Goal: Information Seeking & Learning: Check status

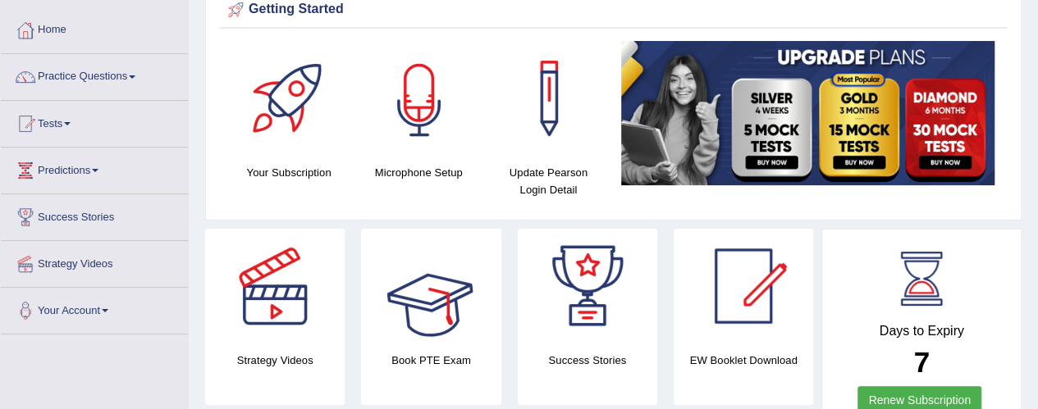
scroll to position [19, 0]
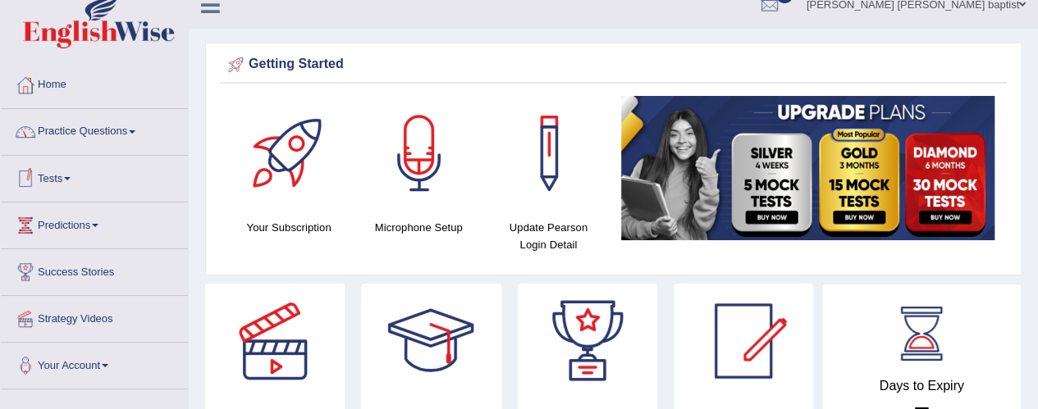
click at [70, 180] on link "Tests" at bounding box center [94, 176] width 187 height 41
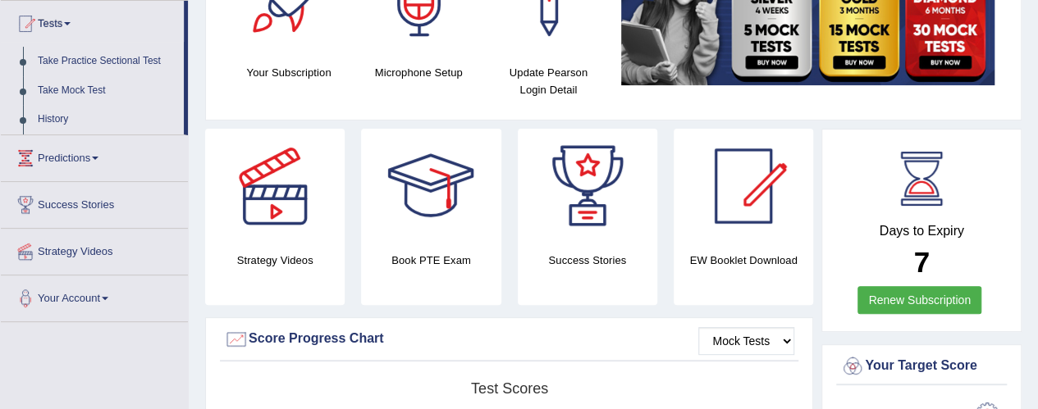
scroll to position [183, 0]
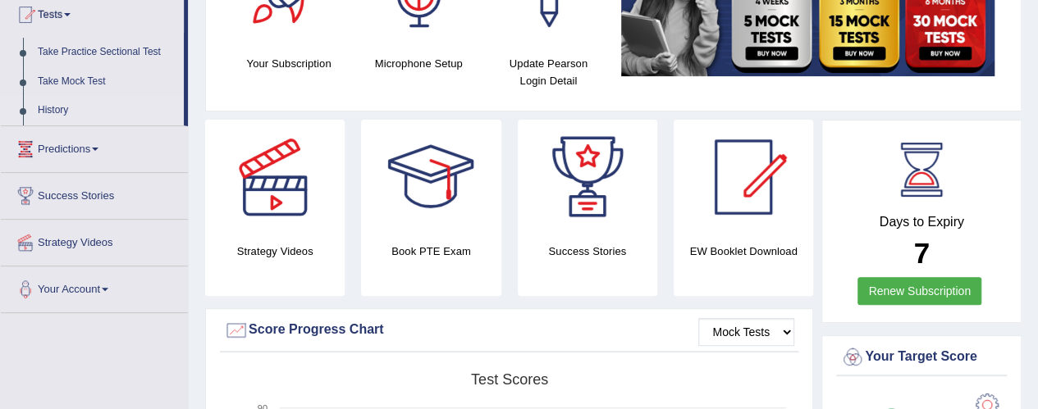
click at [59, 105] on link "History" at bounding box center [106, 111] width 153 height 30
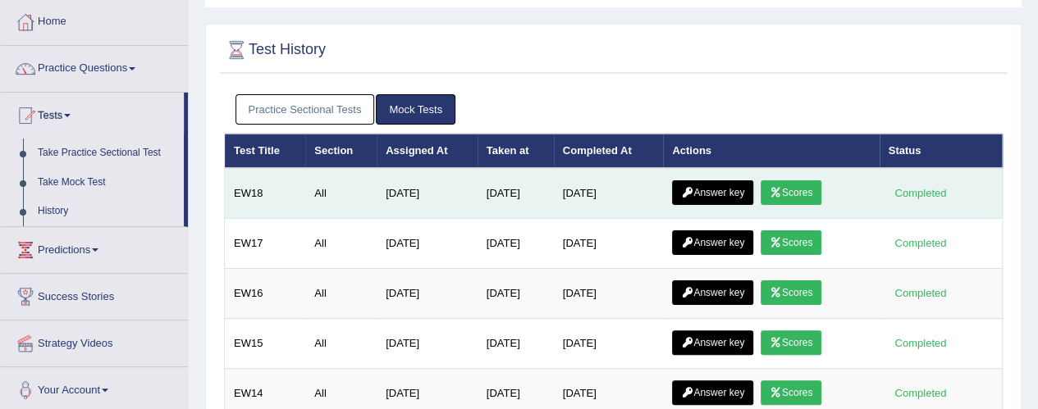
click at [809, 193] on link "Scores" at bounding box center [791, 193] width 61 height 25
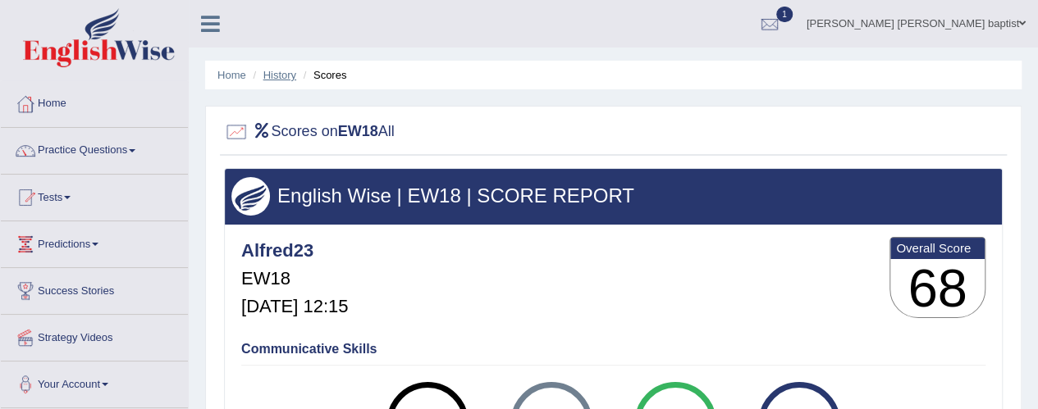
click at [287, 78] on link "History" at bounding box center [279, 75] width 33 height 12
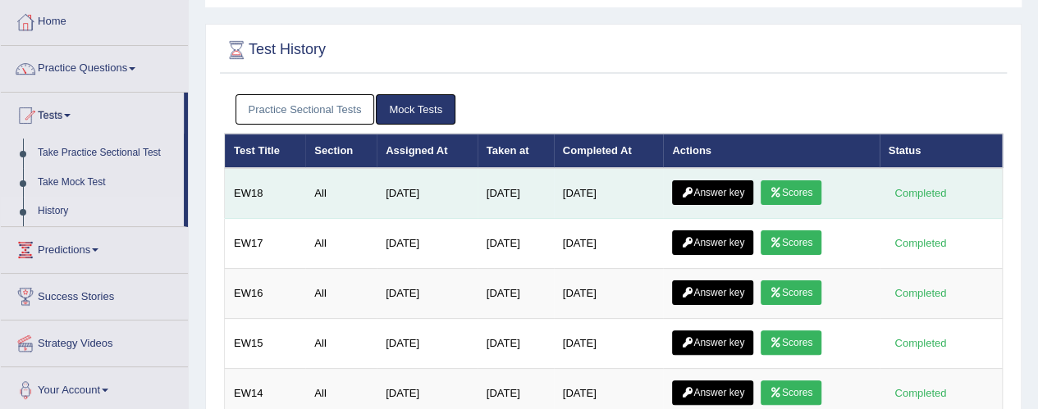
click at [804, 190] on link "Scores" at bounding box center [791, 193] width 61 height 25
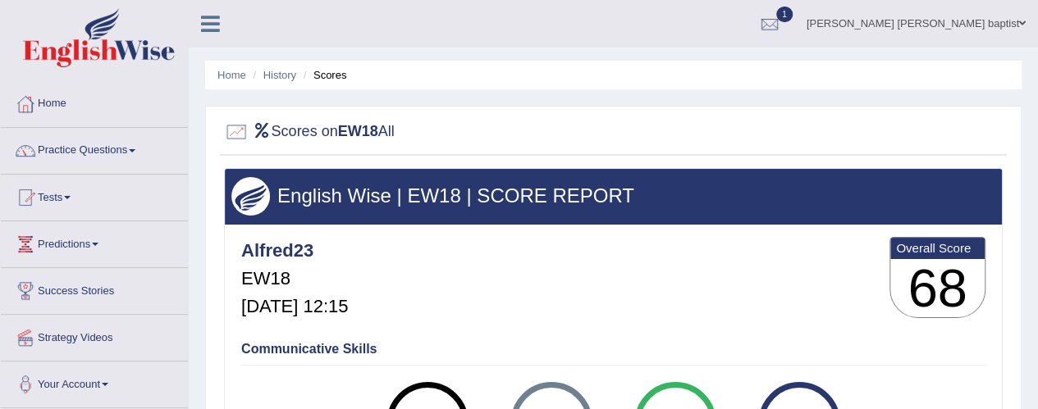
click at [277, 82] on li "History" at bounding box center [273, 75] width 48 height 16
click at [273, 76] on link "History" at bounding box center [279, 75] width 33 height 12
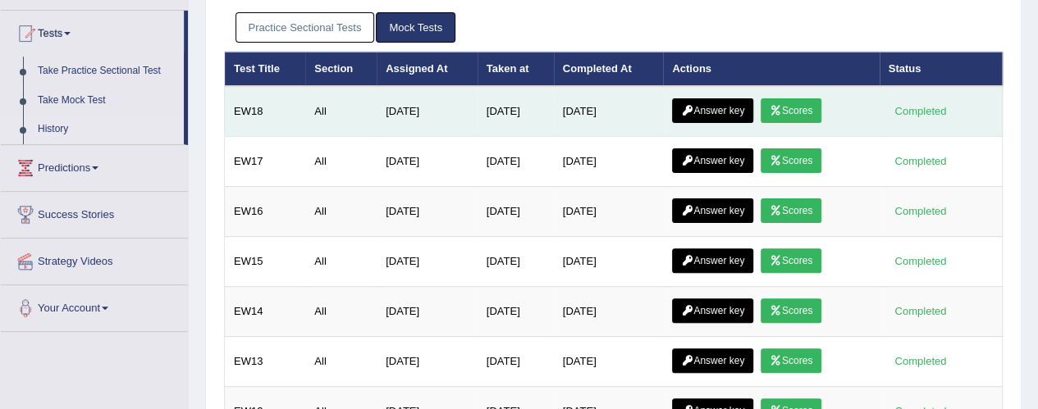
scroll to position [164, 0]
click at [719, 108] on link "Answer key" at bounding box center [712, 110] width 81 height 25
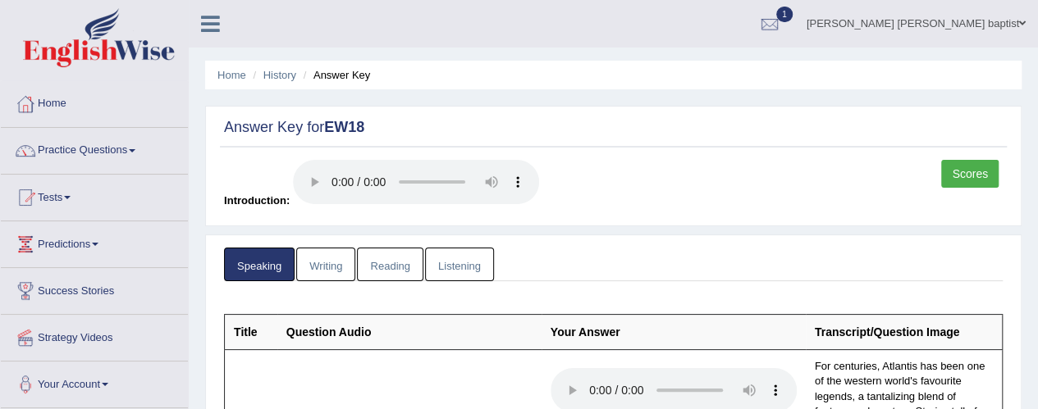
click at [327, 266] on link "Writing" at bounding box center [325, 265] width 59 height 34
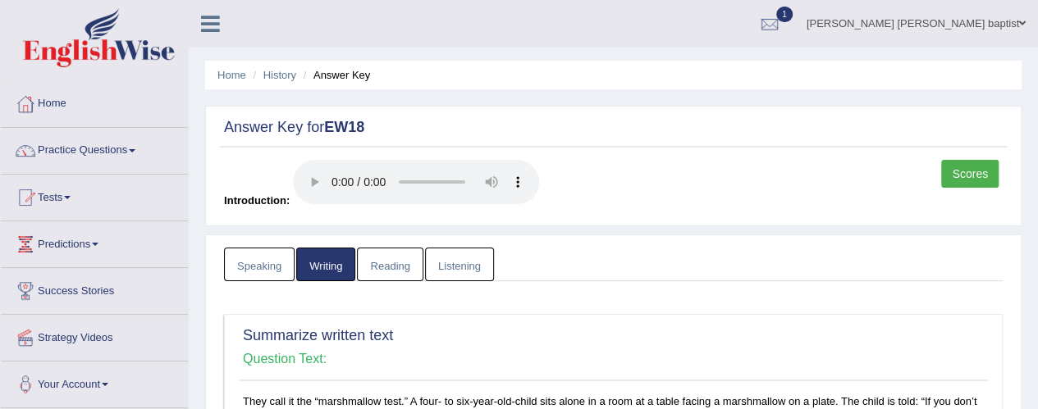
click at [382, 258] on link "Reading" at bounding box center [390, 265] width 66 height 34
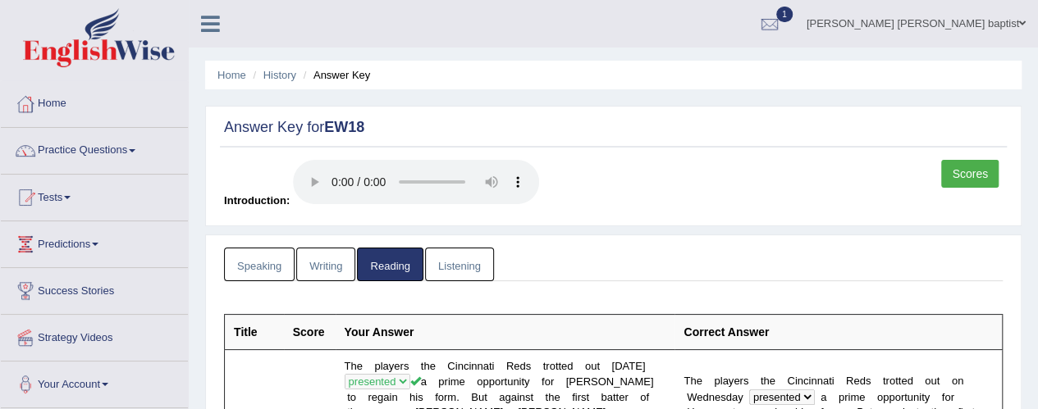
click at [464, 253] on link "Listening" at bounding box center [459, 265] width 69 height 34
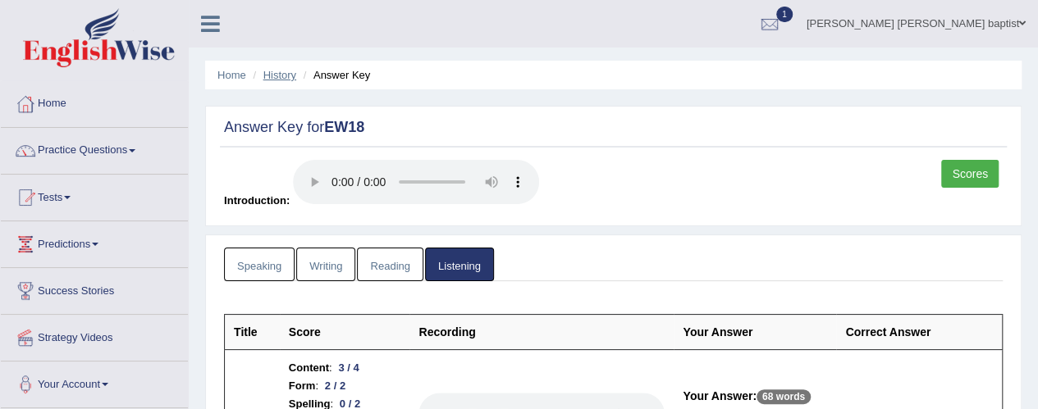
click at [290, 80] on link "History" at bounding box center [279, 75] width 33 height 12
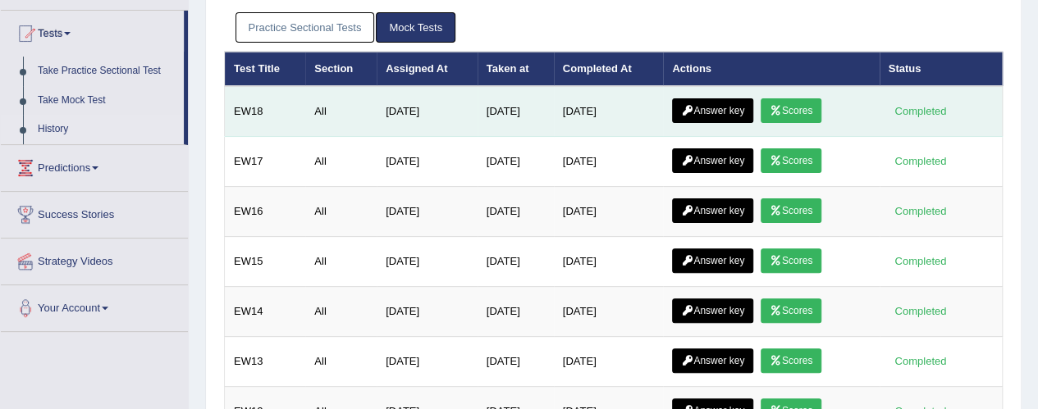
scroll to position [164, 0]
click at [818, 98] on link "Scores" at bounding box center [791, 110] width 61 height 25
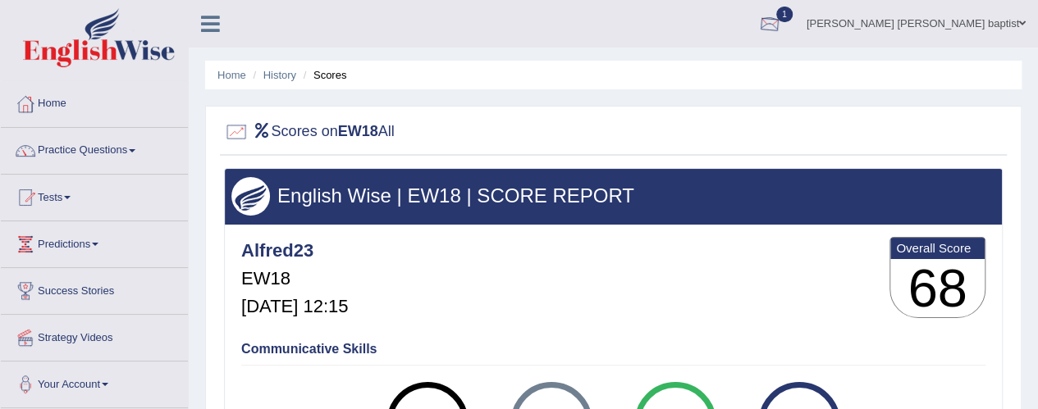
click at [782, 26] on div at bounding box center [769, 24] width 25 height 25
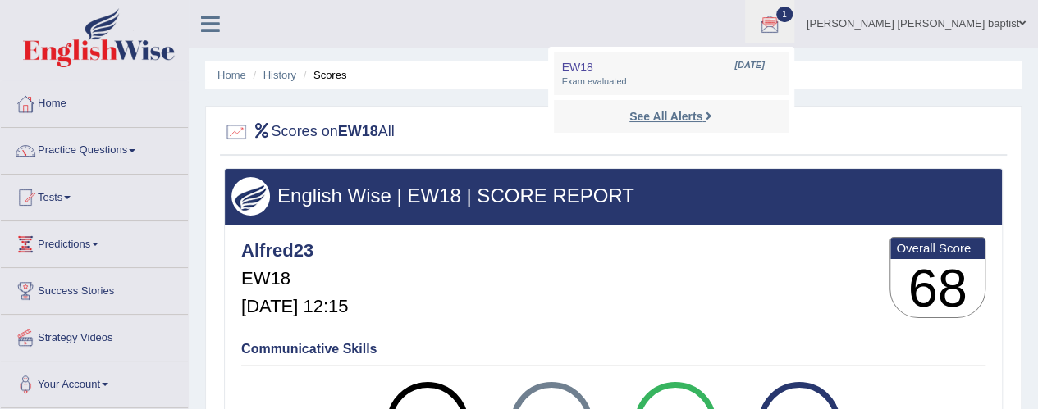
click at [702, 114] on strong "See All Alerts" at bounding box center [665, 116] width 73 height 13
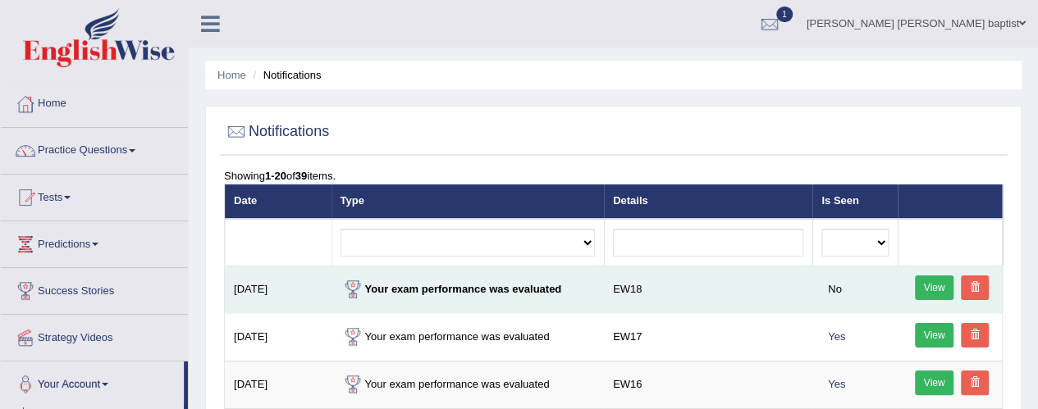
click at [930, 285] on link "View" at bounding box center [934, 288] width 39 height 25
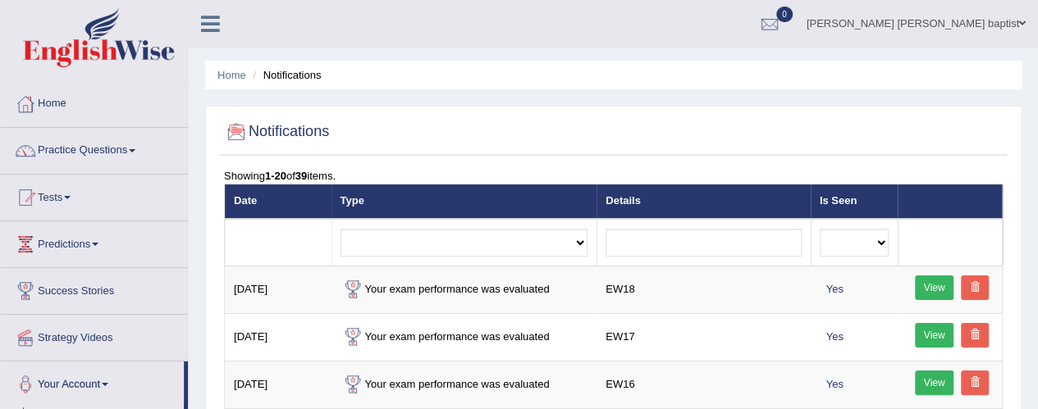
click at [126, 155] on link "Practice Questions" at bounding box center [94, 148] width 187 height 41
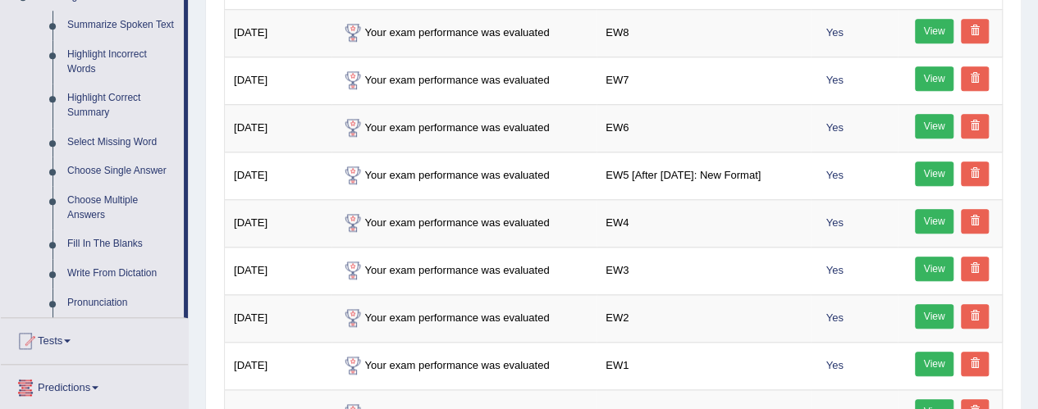
scroll to position [492, 0]
